Goal: Obtain resource: Download file/media

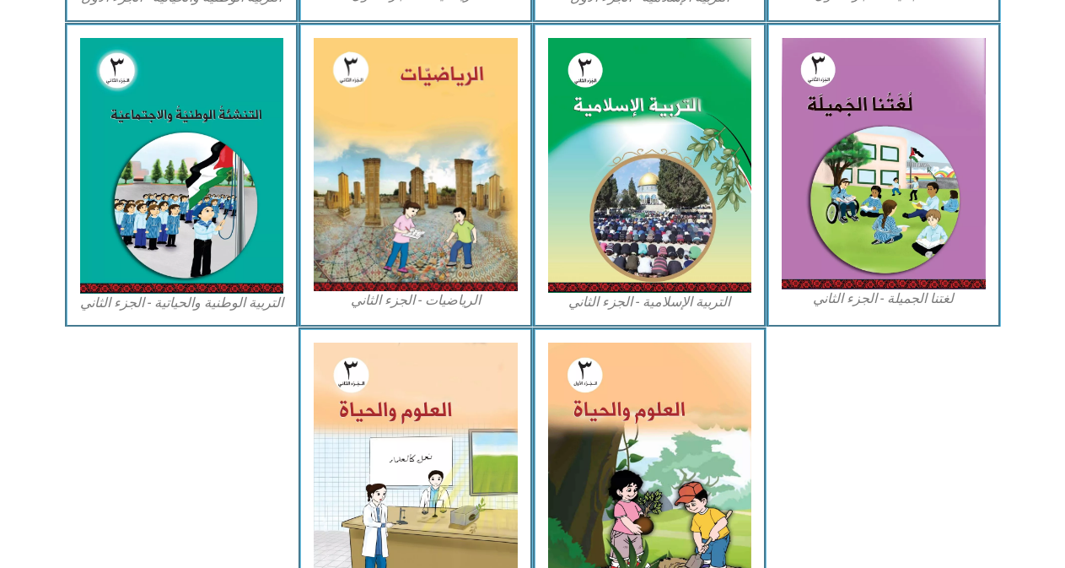
scroll to position [916, 0]
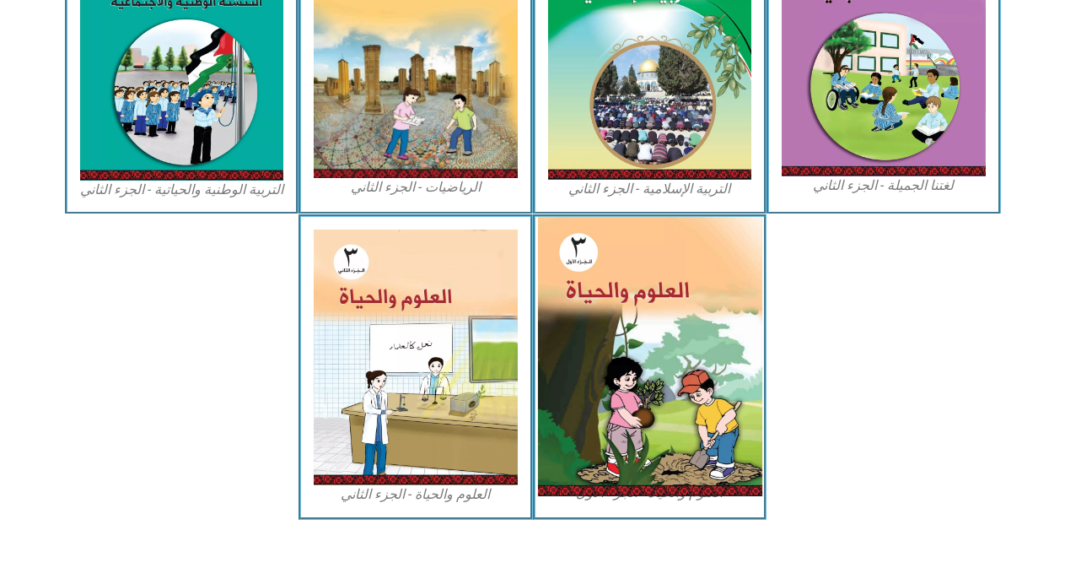
click at [701, 409] on img at bounding box center [649, 356] width 224 height 279
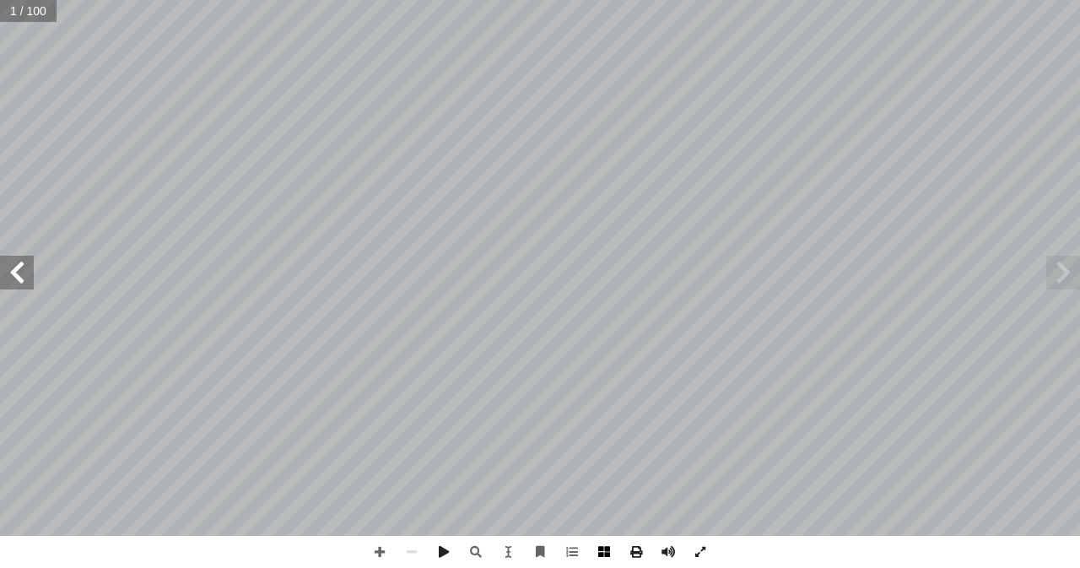
click at [601, 552] on span at bounding box center [604, 552] width 32 height 32
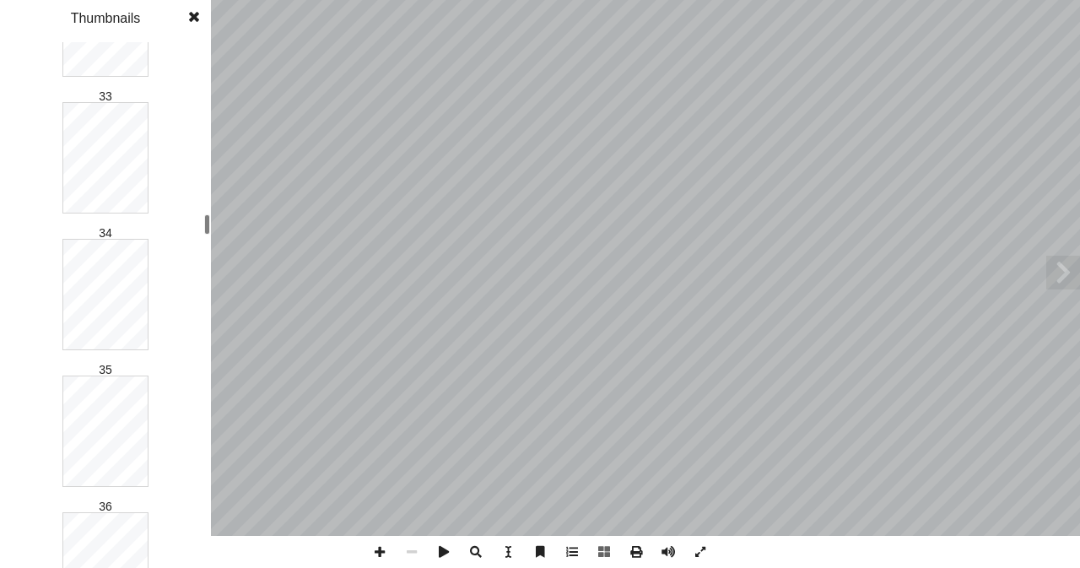
click at [229, 224] on div "العلوم والحيـاة ليف: أ ا ّ الت ُ فريق بو الرب أ ا ان د. [PERSON_NAME] أ ا . أ ا…" at bounding box center [540, 284] width 1080 height 568
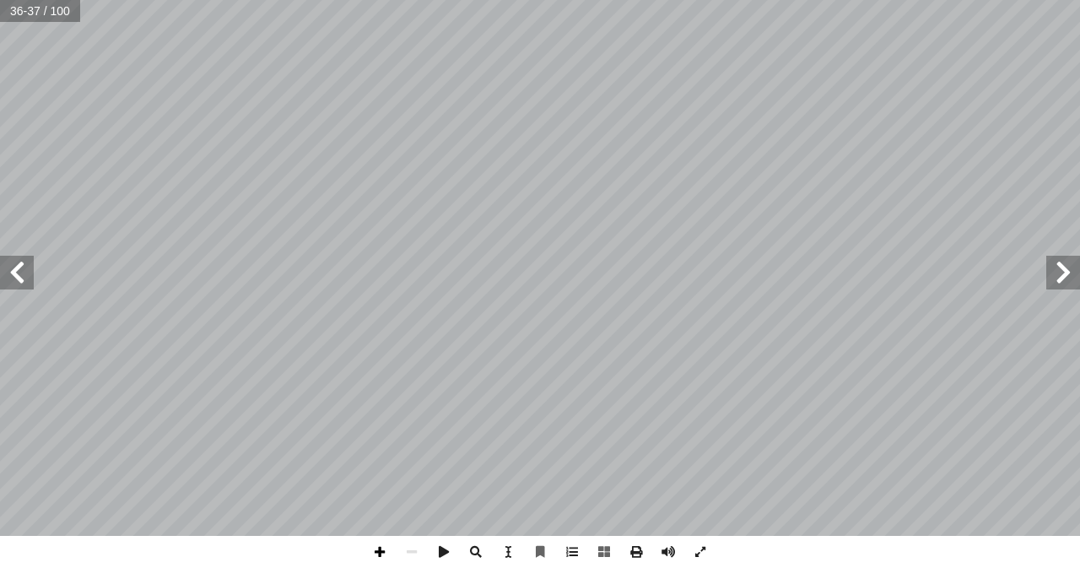
click at [380, 550] on span at bounding box center [380, 552] width 32 height 32
